Goal: Navigation & Orientation: Find specific page/section

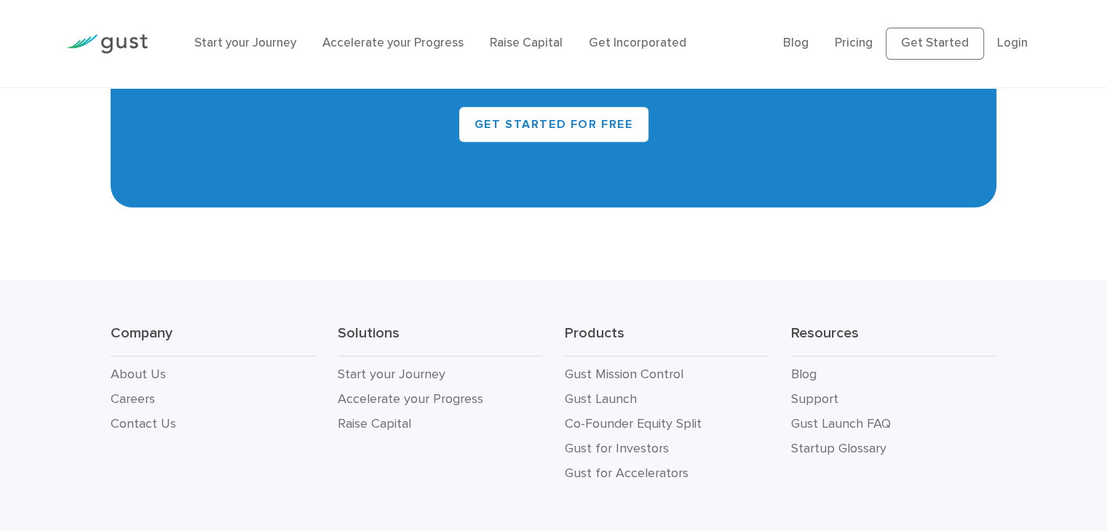
scroll to position [6759, 0]
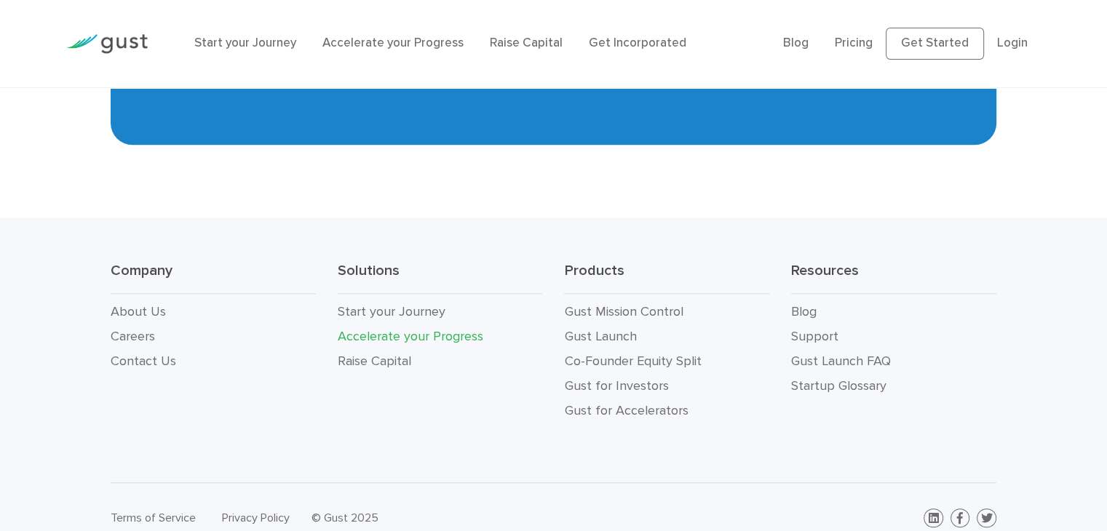
click at [393, 329] on link "Accelerate your Progress" at bounding box center [411, 336] width 146 height 15
click at [815, 261] on h3 "Resources" at bounding box center [893, 277] width 205 height 33
click at [724, 218] on div "Company About Us Careers Contact Us Solutions Start your Journey Accelerate you…" at bounding box center [553, 350] width 1107 height 265
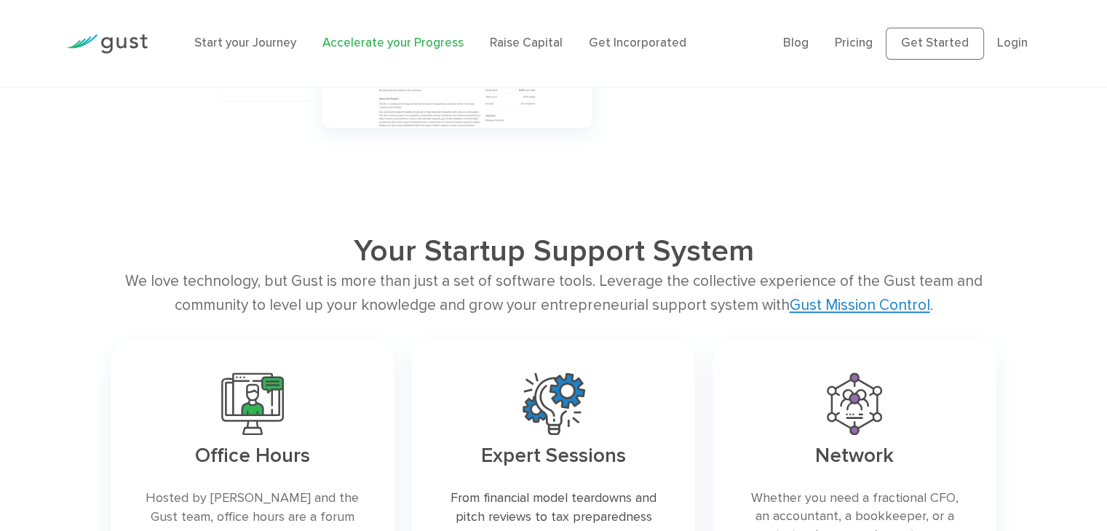
scroll to position [1831, 0]
